Goal: Transaction & Acquisition: Book appointment/travel/reservation

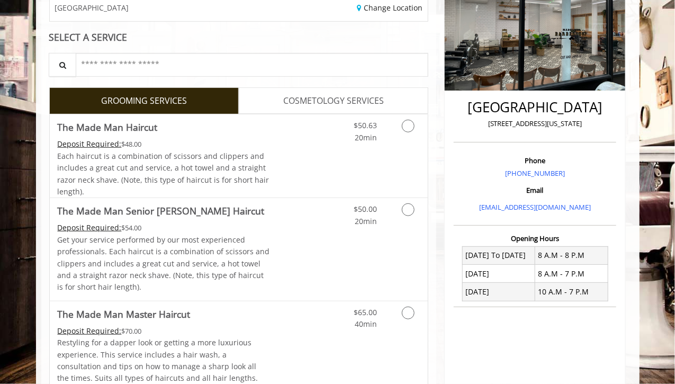
click at [275, 130] on link "Discounted Price" at bounding box center [301, 155] width 63 height 83
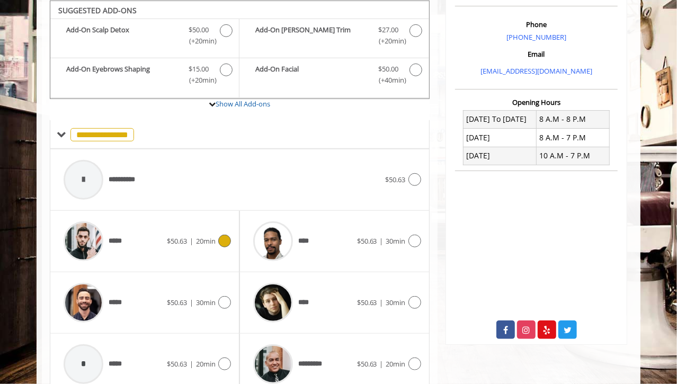
click at [196, 236] on span "20min" at bounding box center [206, 241] width 20 height 10
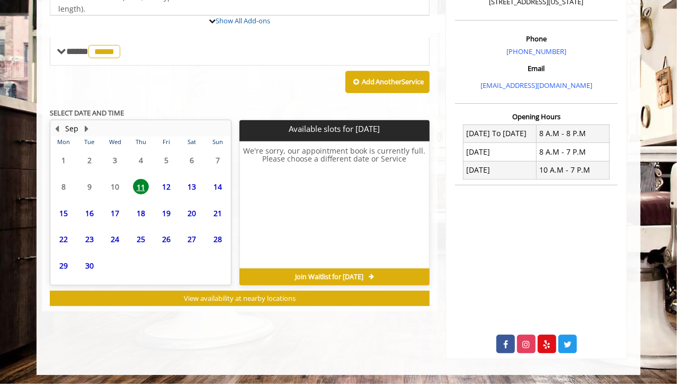
scroll to position [345, 0]
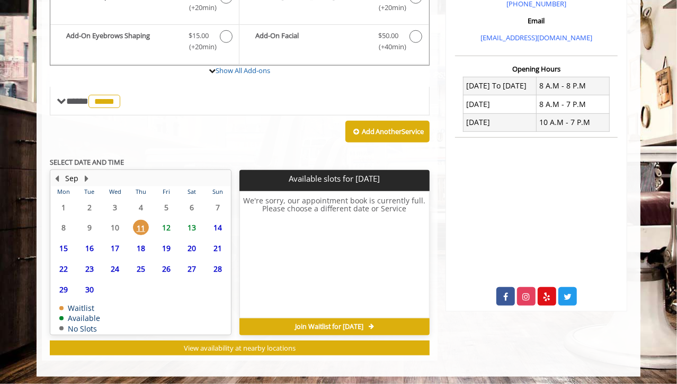
click at [169, 223] on span "12" at bounding box center [166, 227] width 16 height 15
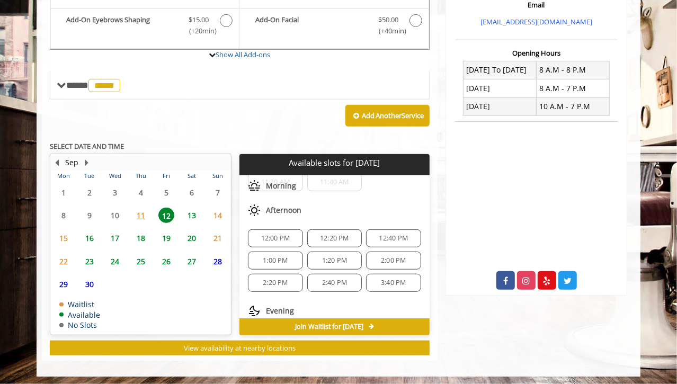
scroll to position [79, 0]
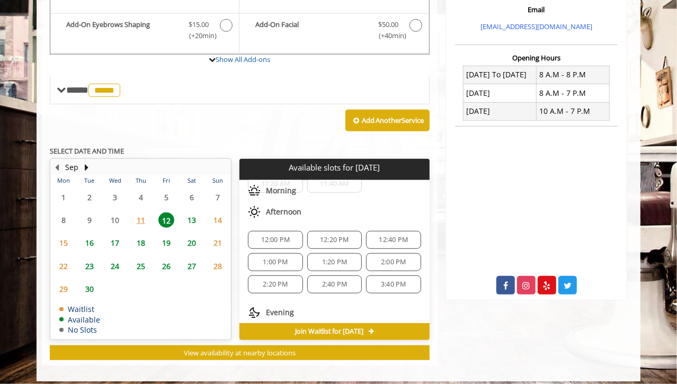
click at [384, 253] on div "2:00 PM" at bounding box center [393, 262] width 55 height 18
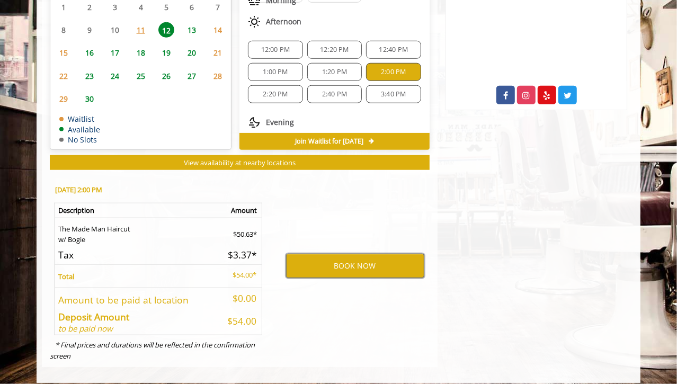
scroll to position [551, 0]
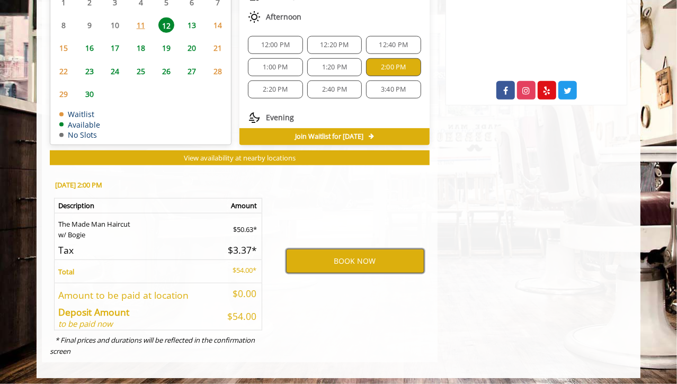
click at [368, 258] on button "BOOK NOW" at bounding box center [355, 261] width 138 height 24
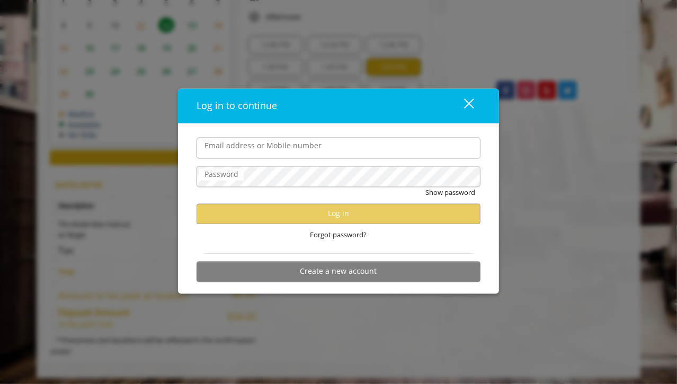
type input "**********"
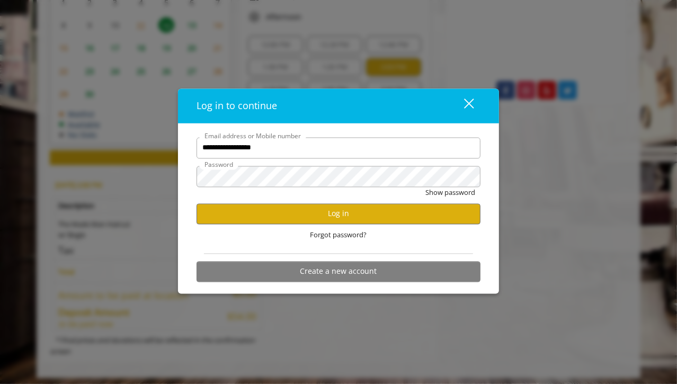
scroll to position [0, 0]
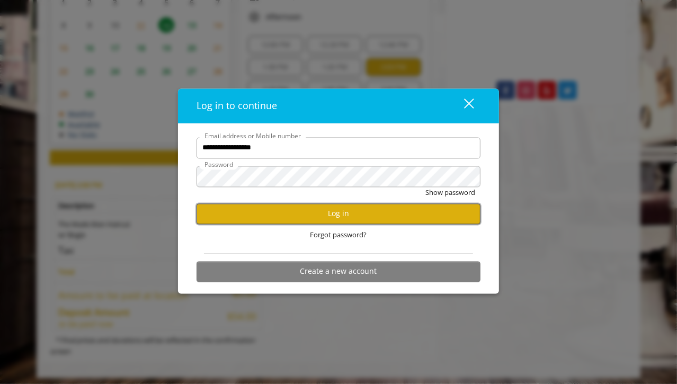
click at [341, 209] on button "Log in" at bounding box center [338, 213] width 284 height 21
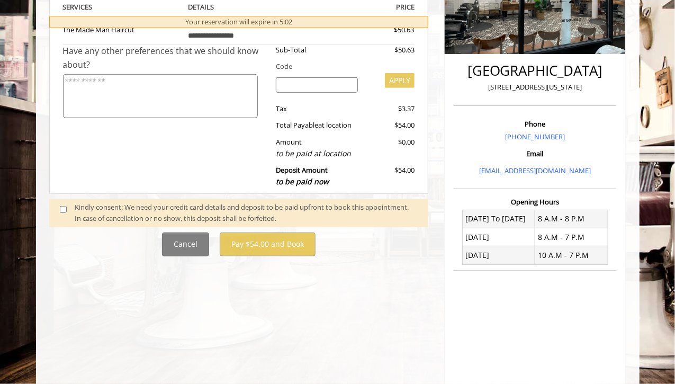
scroll to position [214, 0]
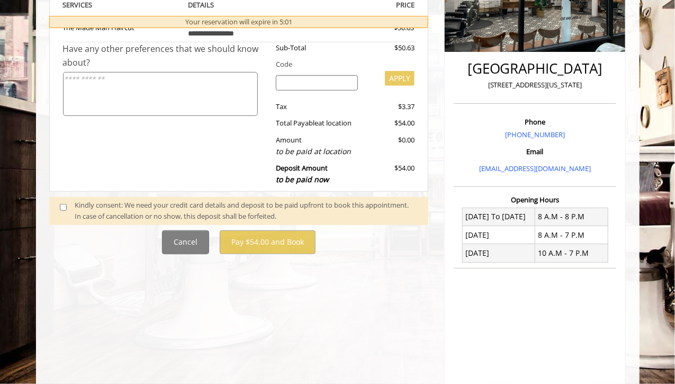
click at [212, 201] on div "Kindly consent: We need your credit card details and deposit to be paid upfront…" at bounding box center [246, 211] width 343 height 22
click at [67, 206] on span at bounding box center [67, 211] width 31 height 22
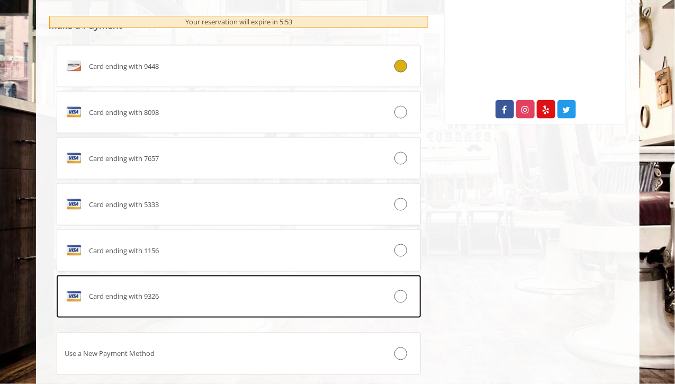
scroll to position [598, 0]
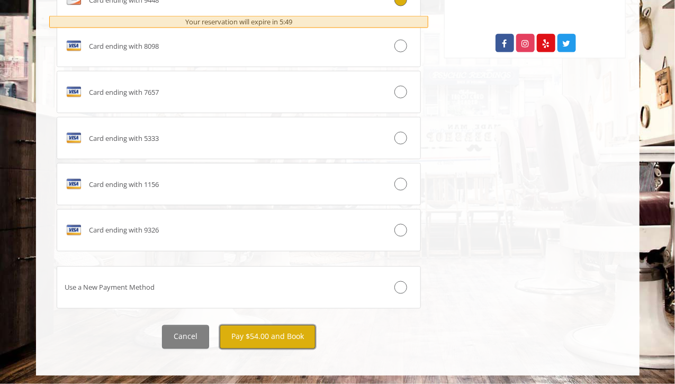
click at [288, 337] on button "Pay $54.00 and Book" at bounding box center [268, 337] width 96 height 24
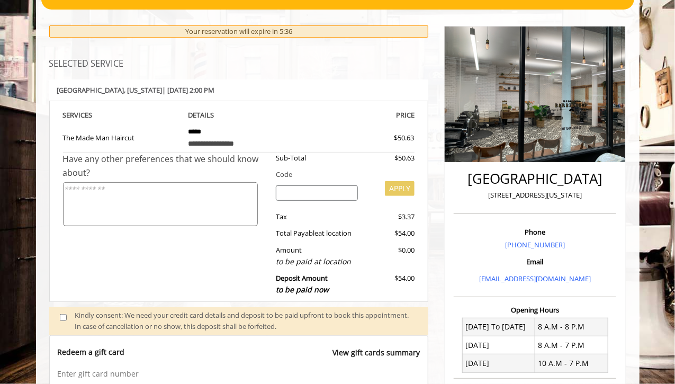
scroll to position [113, 0]
